Goal: Information Seeking & Learning: Learn about a topic

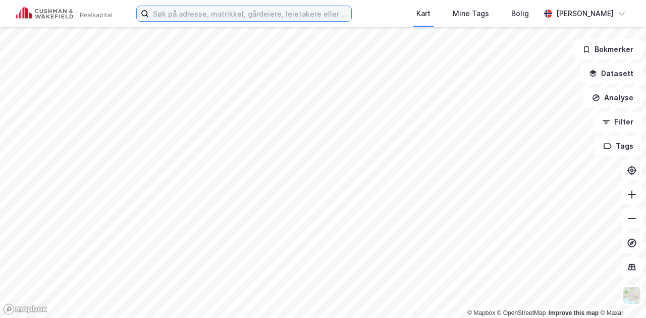
click at [242, 13] on input at bounding box center [250, 13] width 202 height 15
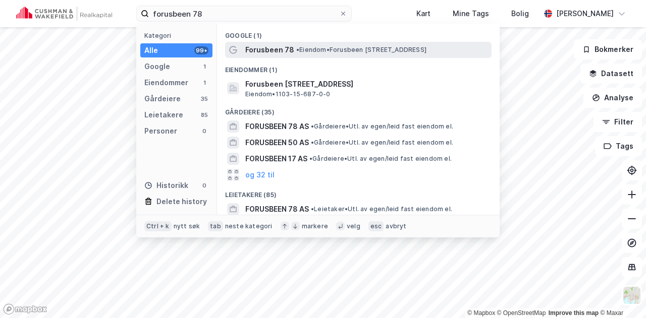
click at [280, 48] on span "Forusbeen 78" at bounding box center [269, 50] width 49 height 12
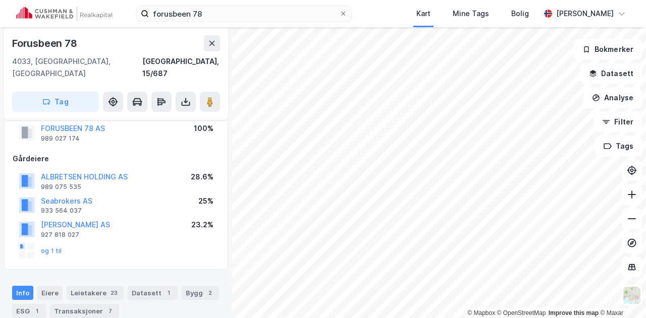
scroll to position [50, 0]
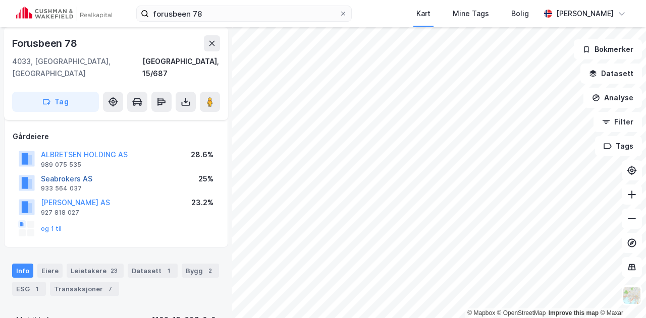
click at [0, 0] on button "Seabrokers AS" at bounding box center [0, 0] width 0 height 0
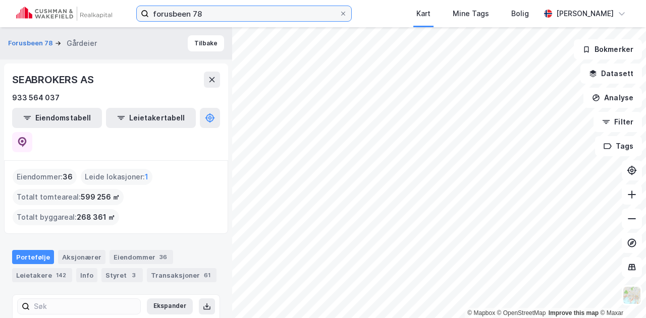
click at [222, 11] on input "forusbeen 78" at bounding box center [244, 13] width 190 height 15
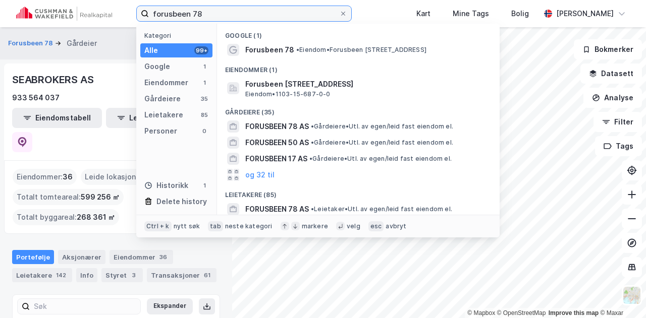
click at [222, 11] on input "forusbeen 78" at bounding box center [244, 13] width 190 height 15
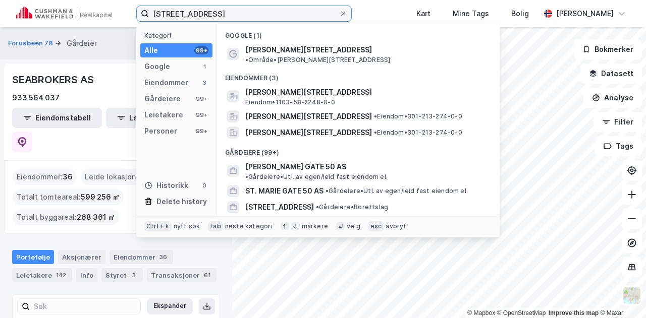
click at [165, 12] on input "[STREET_ADDRESS]" at bounding box center [244, 13] width 190 height 15
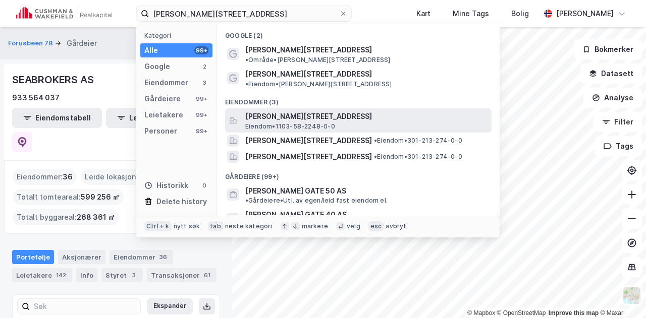
click at [310, 110] on span "[PERSON_NAME][STREET_ADDRESS]" at bounding box center [366, 116] width 242 height 12
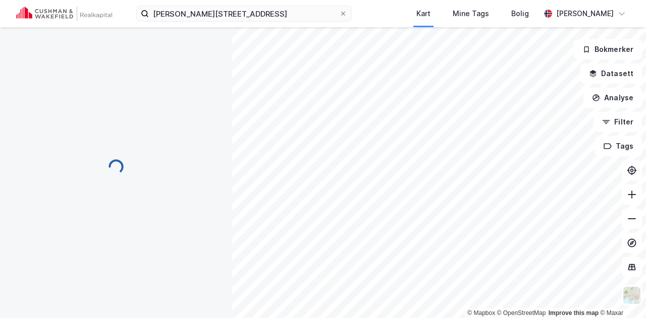
scroll to position [50, 0]
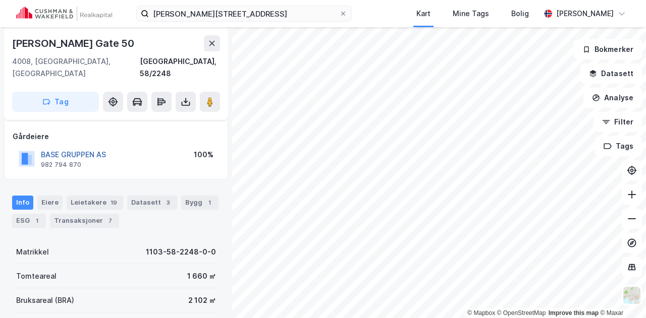
click at [0, 0] on button "BASE GRUPPEN AS" at bounding box center [0, 0] width 0 height 0
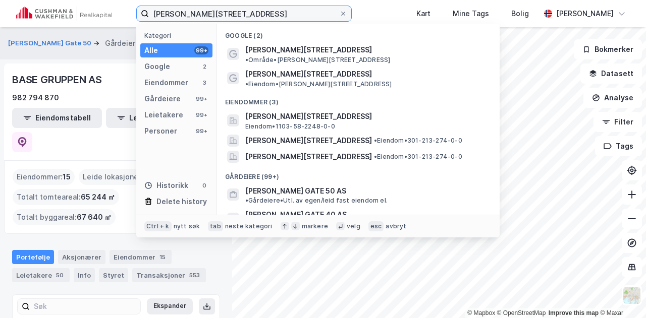
click at [234, 12] on input "[PERSON_NAME][STREET_ADDRESS]" at bounding box center [244, 13] width 190 height 15
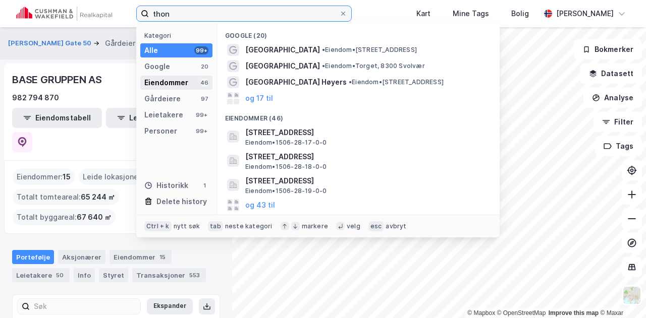
type input "thon"
click at [191, 78] on div "Eiendommer 46" at bounding box center [176, 83] width 72 height 14
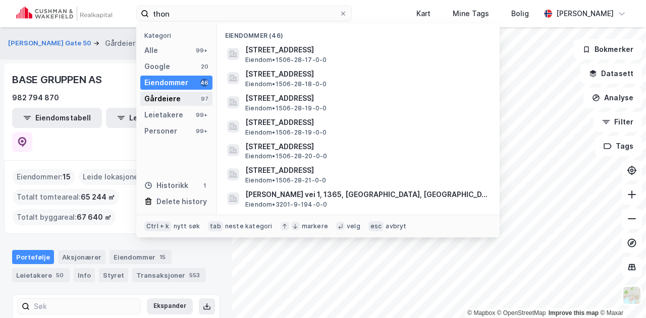
click at [177, 97] on div "Gårdeiere" at bounding box center [162, 99] width 36 height 12
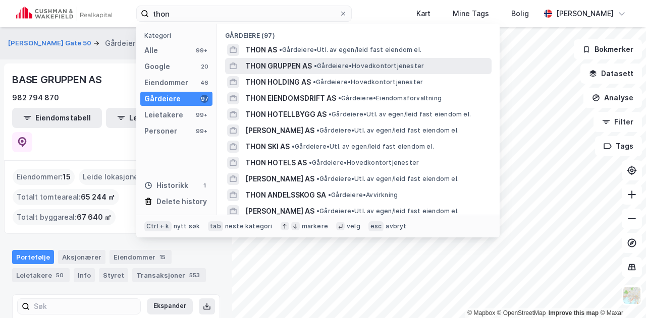
click at [287, 66] on span "THON GRUPPEN AS" at bounding box center [278, 66] width 67 height 12
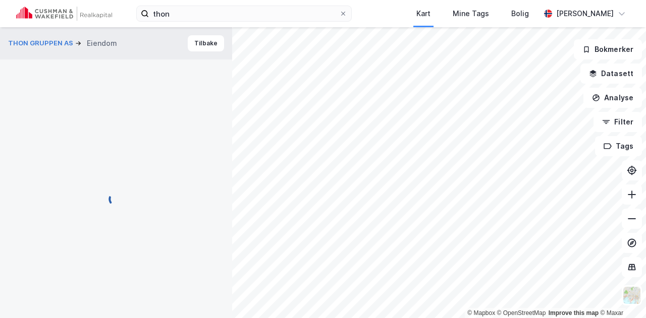
scroll to position [50, 0]
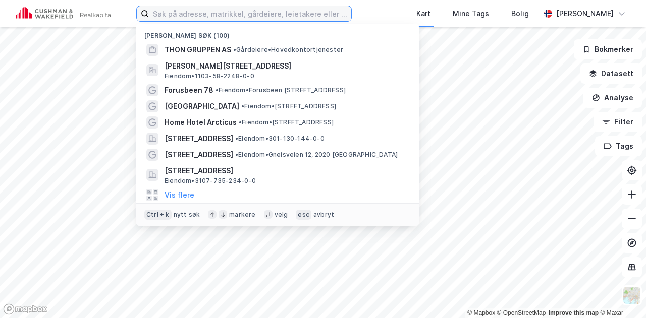
click at [197, 15] on input at bounding box center [250, 13] width 202 height 15
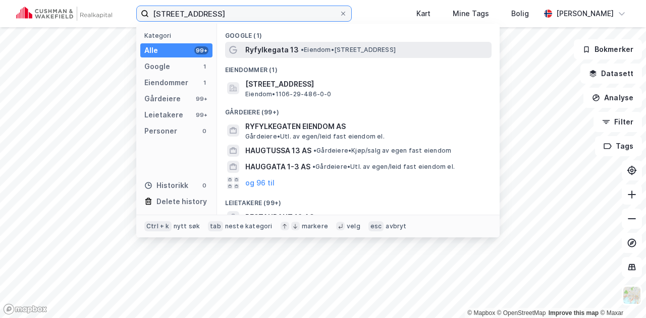
type input "ryfylkegata 13"
click at [270, 49] on span "Ryfylkegata 13" at bounding box center [271, 50] width 53 height 12
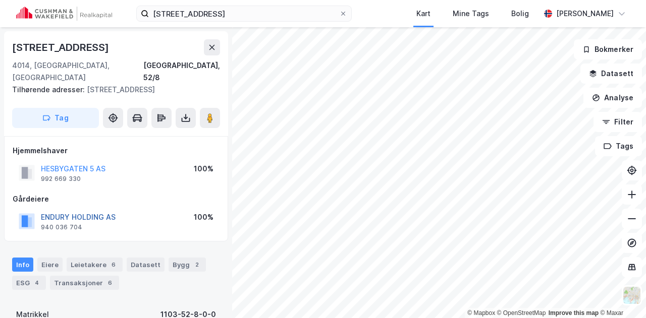
click at [0, 0] on button "ENDURY HOLDING AS" at bounding box center [0, 0] width 0 height 0
